Goal: Information Seeking & Learning: Learn about a topic

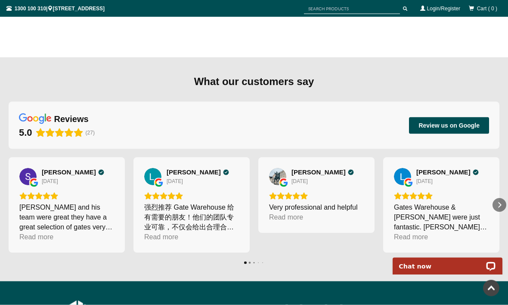
scroll to position [1253, 0]
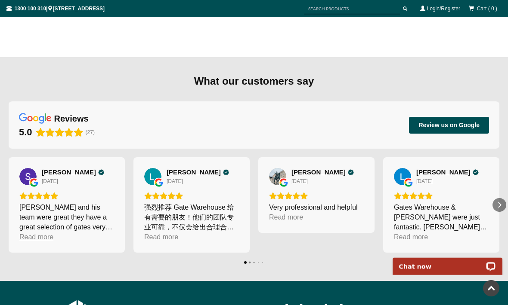
click at [44, 238] on div "Read more" at bounding box center [36, 237] width 34 height 10
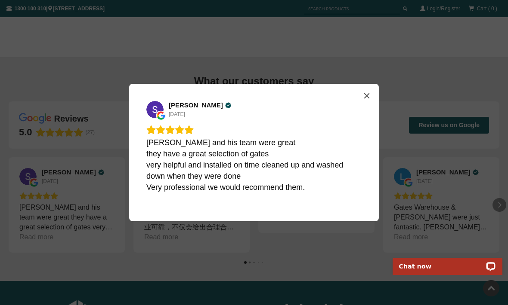
click at [62, 266] on div "Simon H 23 days ago Ryan and his team were great they have a great selection of…" at bounding box center [254, 152] width 508 height 305
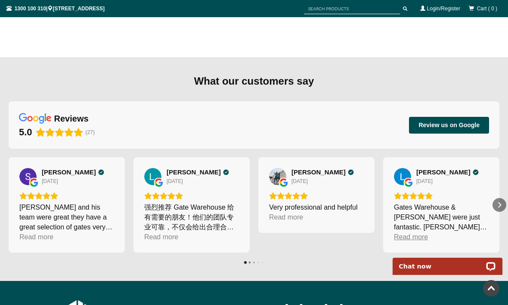
click at [408, 235] on div "Read more" at bounding box center [411, 237] width 34 height 10
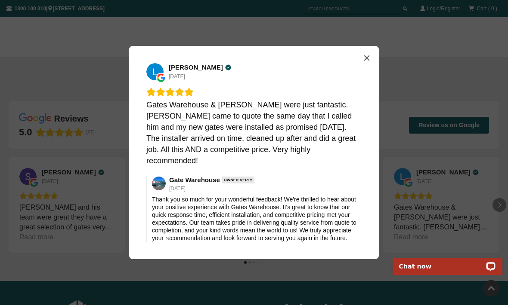
click at [102, 255] on div "Louise Veenstra 2 months ago Gates Warehouse & Ryan were just fantastic. Ryan c…" at bounding box center [254, 152] width 508 height 305
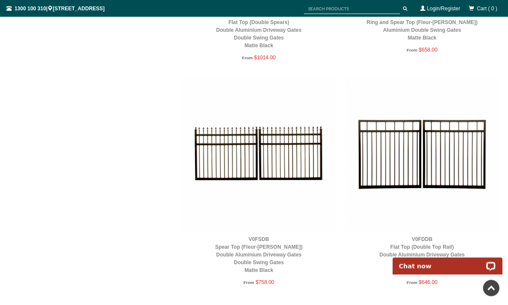
scroll to position [979, 0]
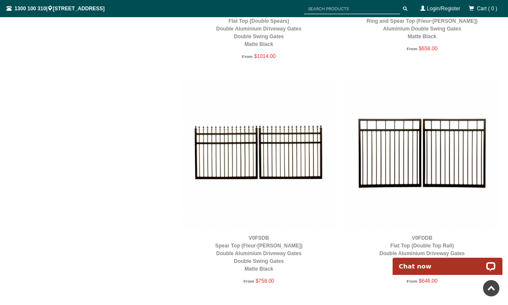
click at [389, 155] on img at bounding box center [422, 153] width 154 height 154
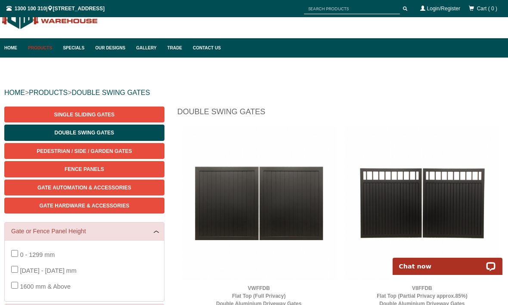
scroll to position [0, 0]
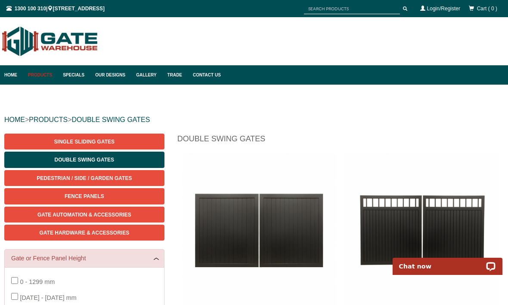
click at [60, 213] on span "Gate Automation & Accessories" at bounding box center [84, 215] width 94 height 6
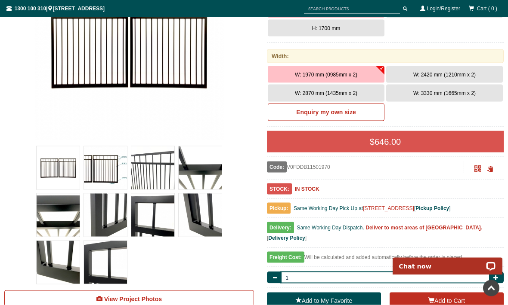
scroll to position [194, 0]
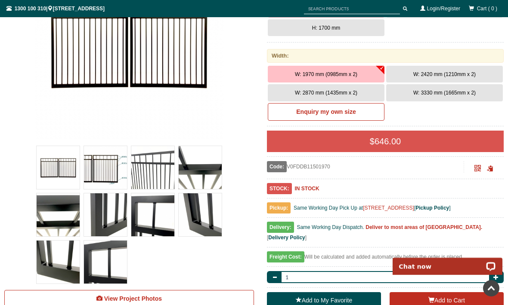
click at [154, 172] on img at bounding box center [152, 167] width 43 height 43
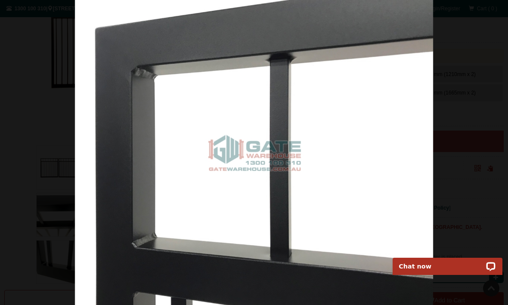
click at [49, 4] on div at bounding box center [254, 152] width 508 height 305
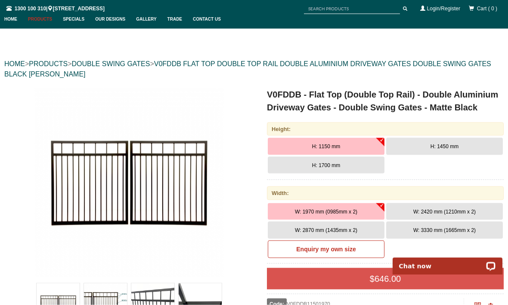
scroll to position [0, 0]
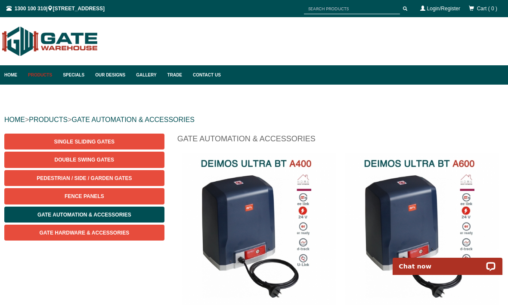
click at [81, 142] on span "Single Sliding Gates" at bounding box center [84, 142] width 60 height 6
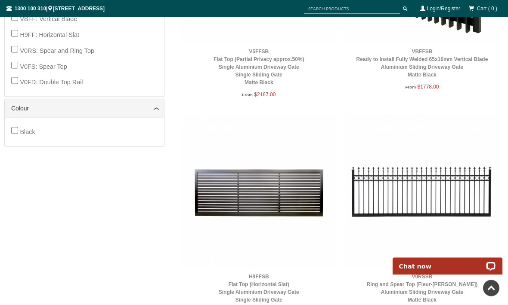
scroll to position [484, 0]
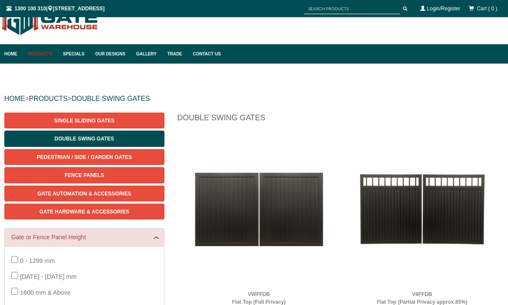
scroll to position [22, 0]
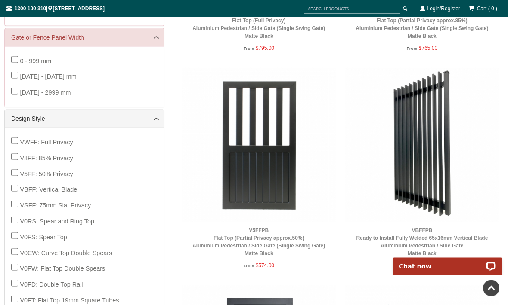
scroll to position [291, 0]
